Goal: Navigation & Orientation: Find specific page/section

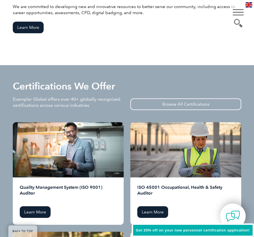
scroll to position [722, 0]
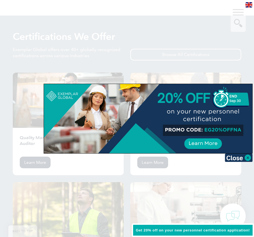
click at [198, 162] on div at bounding box center [127, 118] width 254 height 237
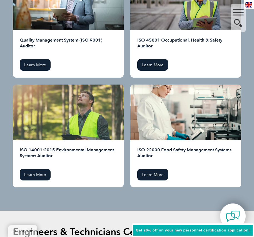
scroll to position [777, 0]
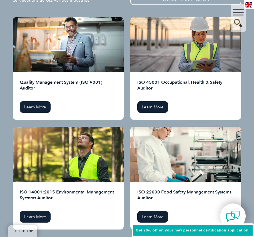
click at [248, 5] on img at bounding box center [248, 4] width 7 height 5
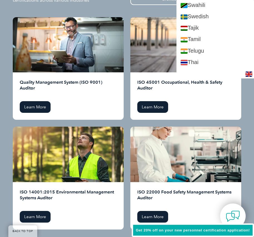
scroll to position [1027, 0]
click at [203, 41] on link "Turkish" at bounding box center [214, 39] width 77 height 11
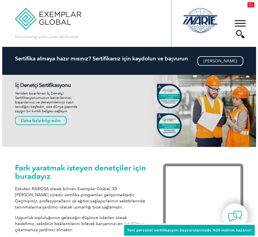
scroll to position [0, 0]
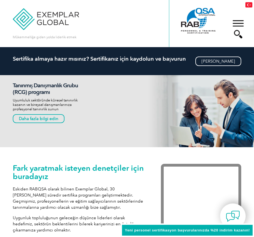
click at [236, 22] on div "▼" at bounding box center [237, 29] width 15 height 28
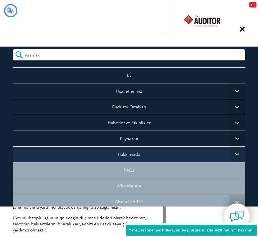
click at [123, 153] on font "Hakkımızda" at bounding box center [129, 154] width 22 height 5
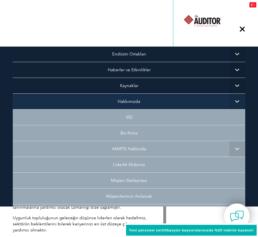
scroll to position [56, 0]
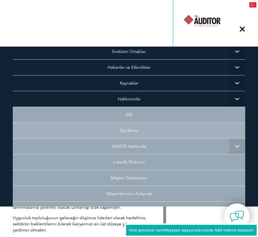
click at [127, 129] on font "Biz Kimiz" at bounding box center [129, 130] width 17 height 5
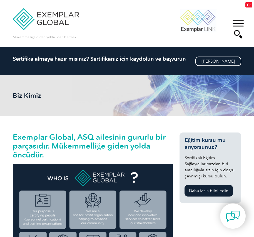
click at [237, 33] on div "▼" at bounding box center [237, 29] width 15 height 28
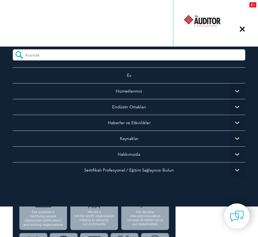
click at [171, 57] on form at bounding box center [129, 54] width 232 height 11
click at [133, 59] on form at bounding box center [129, 54] width 232 height 11
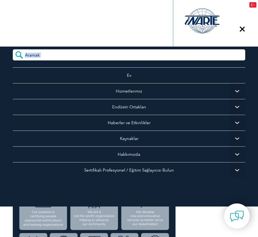
click at [59, 56] on input "search" at bounding box center [49, 53] width 49 height 8
click at [60, 52] on input "search" at bounding box center [49, 53] width 49 height 8
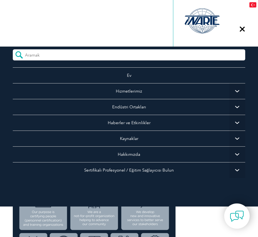
click at [60, 52] on input "search" at bounding box center [49, 53] width 49 height 8
click at [61, 52] on input "search" at bounding box center [49, 53] width 49 height 8
drag, startPoint x: 215, startPoint y: 50, endPoint x: 230, endPoint y: 42, distance: 16.6
click at [216, 50] on form at bounding box center [129, 54] width 232 height 11
click at [242, 28] on div "▼" at bounding box center [242, 29] width 15 height 28
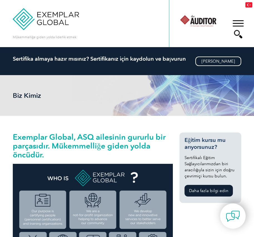
click at [236, 32] on div "▼" at bounding box center [237, 29] width 15 height 28
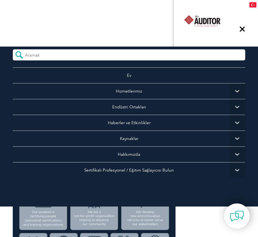
click at [200, 56] on form at bounding box center [129, 54] width 232 height 11
click at [200, 55] on form at bounding box center [129, 54] width 232 height 11
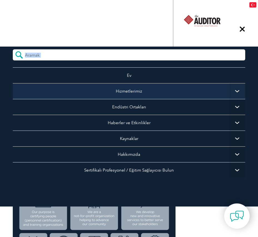
scroll to position [3, 0]
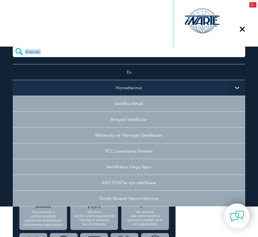
click at [149, 89] on link "Hizmetlerimiz" at bounding box center [129, 88] width 232 height 16
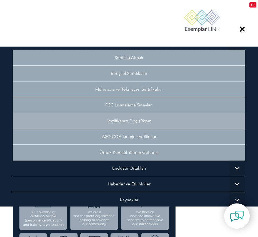
scroll to position [59, 0]
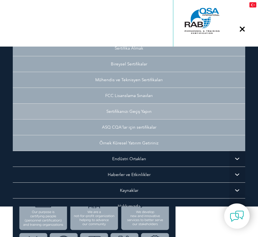
click at [147, 114] on link "Sertifikanızı Geçiş Yapın" at bounding box center [129, 112] width 232 height 16
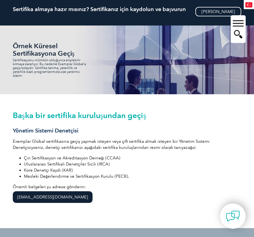
scroll to position [56, 0]
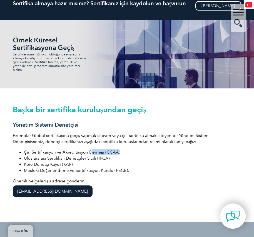
drag, startPoint x: 90, startPoint y: 148, endPoint x: 117, endPoint y: 148, distance: 27.2
click at [117, 150] on font "Çin Sertifikasyon ve Akreditasyon Derneği (CCAA)" at bounding box center [72, 152] width 97 height 5
click at [118, 149] on li "Çin Sertifikasyon ve Akreditasyon Derneği (CCAA)" at bounding box center [132, 152] width 217 height 6
